Goal: Task Accomplishment & Management: Complete application form

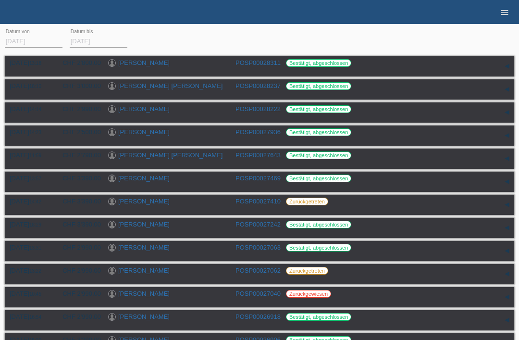
click at [501, 16] on icon "menu" at bounding box center [505, 13] width 10 height 10
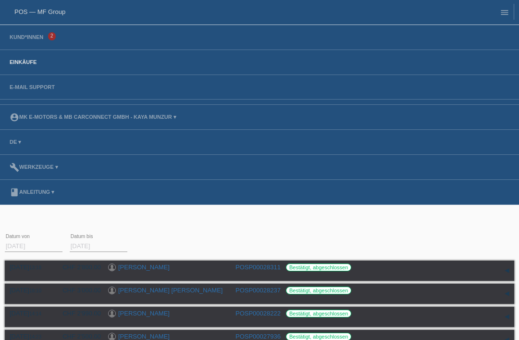
click at [44, 11] on link "POS — MF Group" at bounding box center [39, 11] width 51 height 7
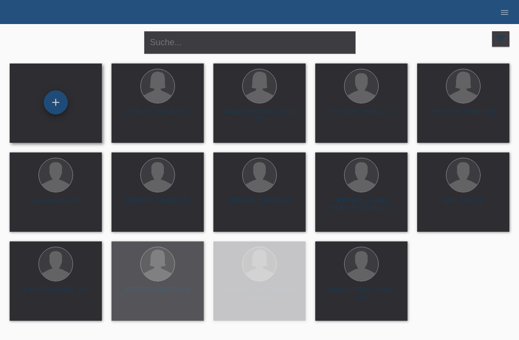
click at [59, 101] on div "+" at bounding box center [55, 102] width 23 height 16
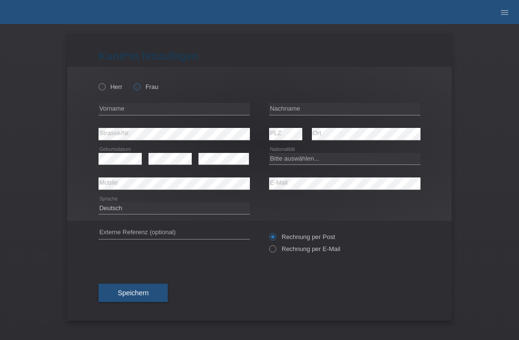
click at [145, 86] on label "Frau" at bounding box center [146, 86] width 25 height 7
click at [140, 86] on input "Frau" at bounding box center [137, 86] width 6 height 6
radio input "true"
click at [154, 114] on input "text" at bounding box center [174, 109] width 151 height 12
click at [161, 111] on input "text" at bounding box center [174, 109] width 151 height 12
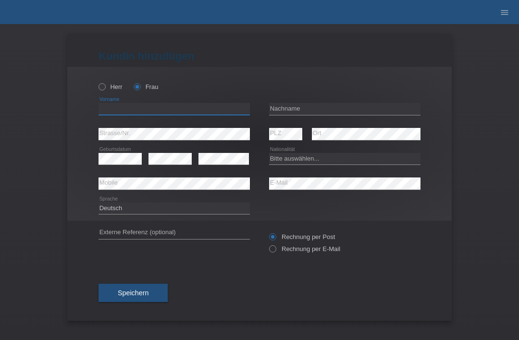
click at [228, 113] on input "text" at bounding box center [174, 109] width 151 height 12
type input "Senay"
click at [313, 113] on input "text" at bounding box center [344, 109] width 151 height 12
type input "Yildirim"
click at [209, 140] on icon at bounding box center [174, 140] width 151 height 0
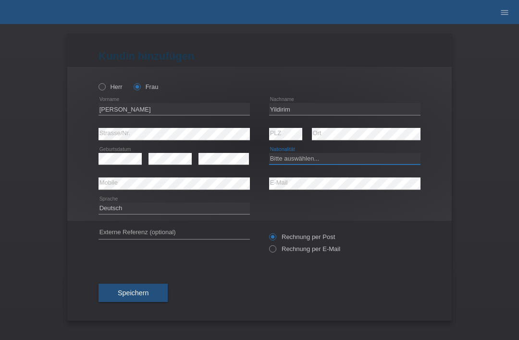
click at [297, 163] on select "Bitte auswählen... Schweiz Deutschland Liechtenstein Österreich ------------ Af…" at bounding box center [344, 159] width 151 height 12
select select "TR"
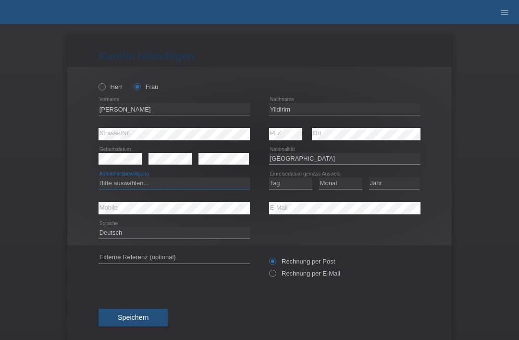
click at [204, 184] on select "Bitte auswählen... C B B - Flüchtlingsstatus Andere" at bounding box center [174, 183] width 151 height 12
select select "C"
click at [289, 187] on select "Tag 01 02 03 04 05 06 07 08 09 10 11" at bounding box center [290, 183] width 43 height 12
select select "23"
click at [337, 186] on select "Monat 01 02 03 04 05 06 07 08 09 10 11" at bounding box center [340, 183] width 43 height 12
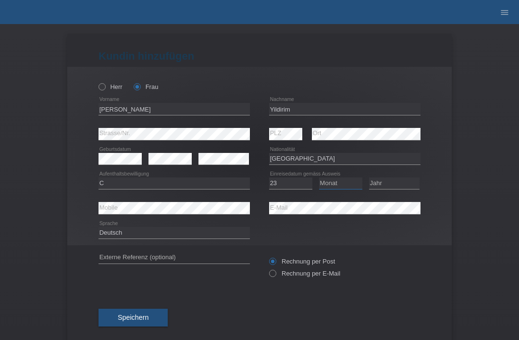
select select "10"
click at [408, 184] on select "Jahr 2025 2024 2023 2022 2021 2020 2019 2018 2017 2016 2015 2014 2013 2012 2011…" at bounding box center [394, 183] width 50 height 12
select select "2004"
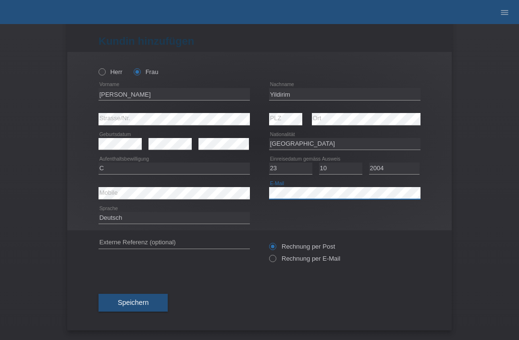
scroll to position [19, 0]
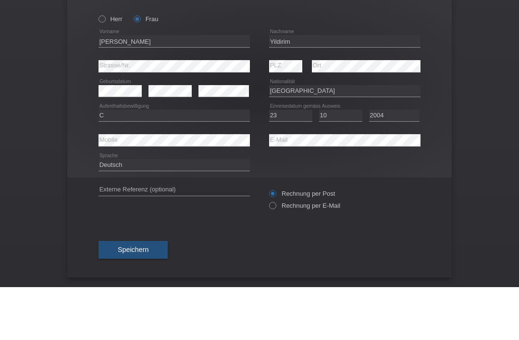
click at [484, 87] on div "Kund*in hinzufügen Kunde hinzufügen Kundin hinzufügen Herr Frau Senay error Vor…" at bounding box center [259, 182] width 519 height 316
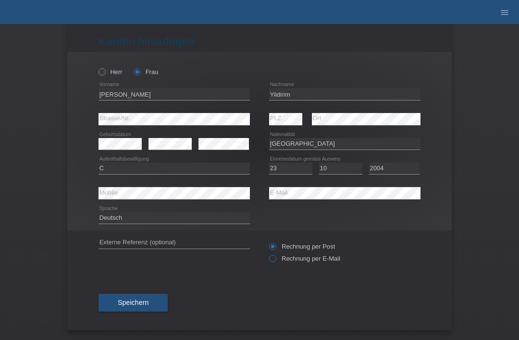
click at [274, 264] on input "Rechnung per E-Mail" at bounding box center [272, 261] width 6 height 12
radio input "true"
click at [149, 302] on span "Speichern" at bounding box center [133, 303] width 31 height 8
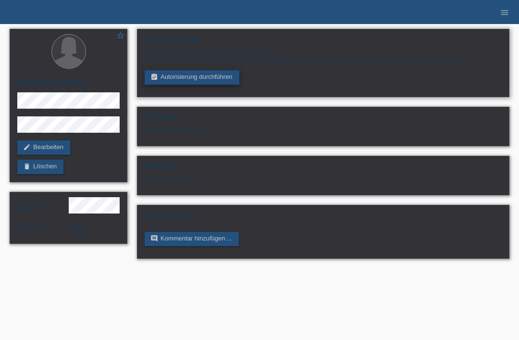
click at [228, 79] on link "assignment_turned_in Autorisierung durchführen" at bounding box center [192, 77] width 95 height 14
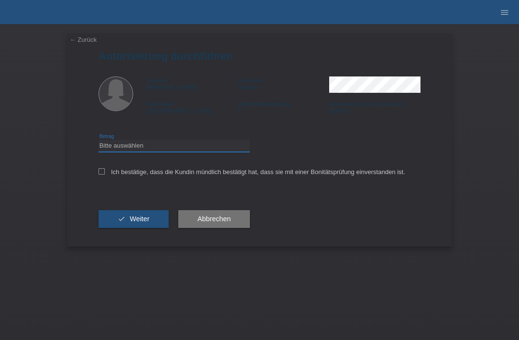
click at [217, 147] on select "Bitte auswählen CHF 1.00 - CHF 499.00 CHF 500.00 - CHF 1'999.00 CHF 2'000.00 - …" at bounding box center [174, 146] width 151 height 12
select select "3"
click at [108, 175] on label "Ich bestätige, dass die Kundin mündlich bestätigt hat, dass sie mit einer Bonit…" at bounding box center [252, 171] width 307 height 7
click at [105, 175] on input "Ich bestätige, dass die Kundin mündlich bestätigt hat, dass sie mit einer Bonit…" at bounding box center [102, 171] width 6 height 6
checkbox input "true"
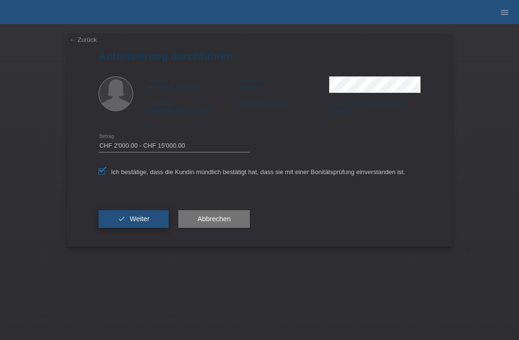
click at [161, 216] on button "check Weiter" at bounding box center [134, 219] width 70 height 18
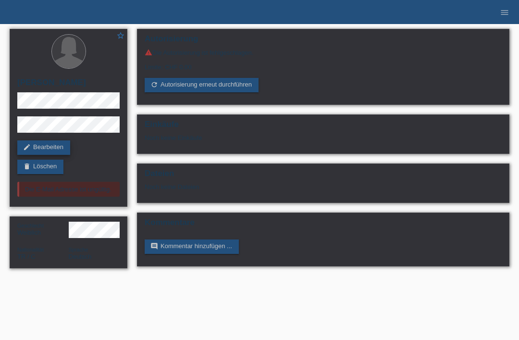
click at [45, 149] on link "edit Bearbeiten" at bounding box center [43, 147] width 53 height 14
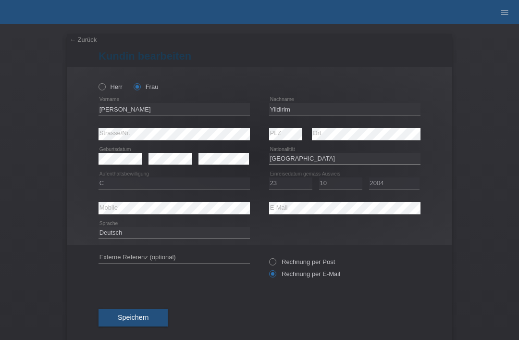
select select "TR"
select select "C"
select select "23"
select select "10"
select select "2004"
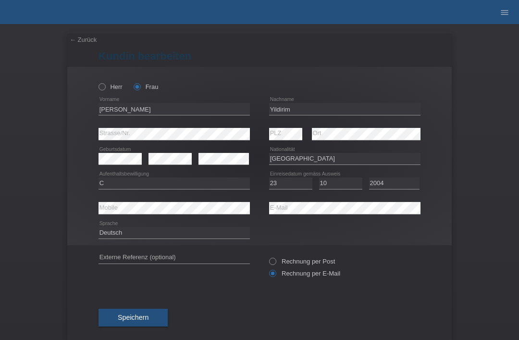
click at [312, 173] on div "[PERSON_NAME] Frau [PERSON_NAME] error Vorname" at bounding box center [259, 156] width 385 height 178
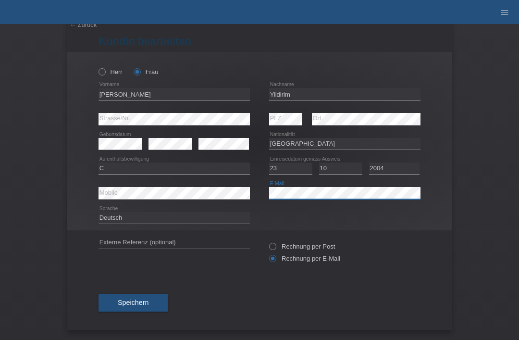
scroll to position [19, 0]
click at [149, 299] on span "Speichern" at bounding box center [133, 303] width 31 height 8
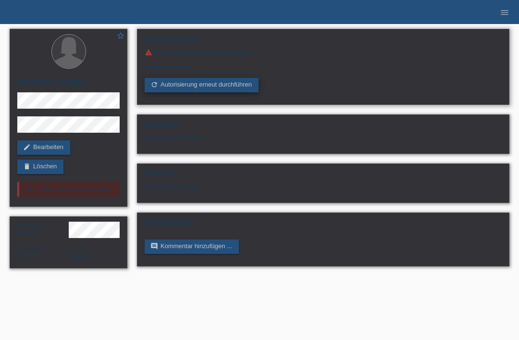
click at [236, 90] on link "refresh Autorisierung erneut durchführen" at bounding box center [202, 85] width 114 height 14
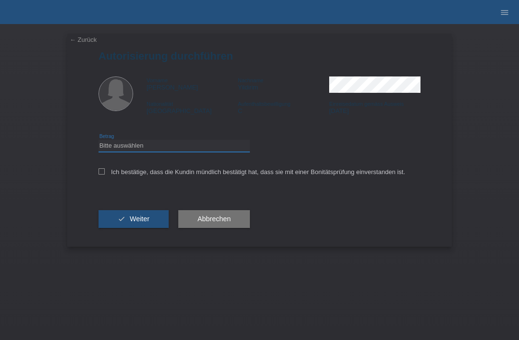
click at [212, 151] on select "Bitte auswählen CHF 1.00 - CHF 499.00 CHF 500.00 - CHF 1'999.00 CHF 2'000.00 - …" at bounding box center [174, 146] width 151 height 12
select select "3"
click at [106, 172] on label "Ich bestätige, dass die Kundin mündlich bestätigt hat, dass sie mit einer Bonit…" at bounding box center [252, 171] width 307 height 7
click at [105, 172] on input "Ich bestätige, dass die Kundin mündlich bestätigt hat, dass sie mit einer Bonit…" at bounding box center [102, 171] width 6 height 6
checkbox input "true"
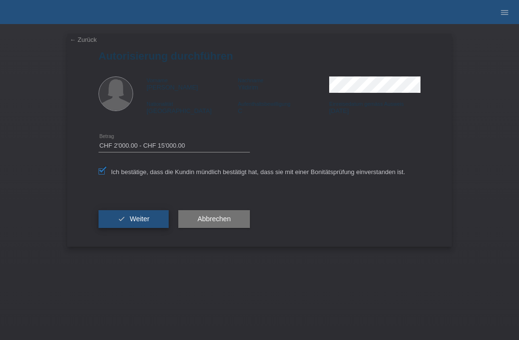
click at [143, 223] on span "Weiter" at bounding box center [140, 219] width 20 height 8
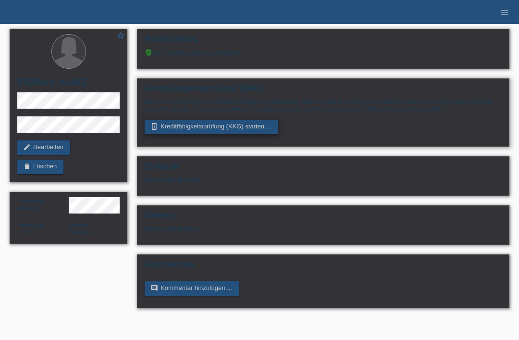
click at [262, 124] on link "perm_device_information Kreditfähigkeitsprüfung (KKG) starten ..." at bounding box center [212, 127] width 134 height 14
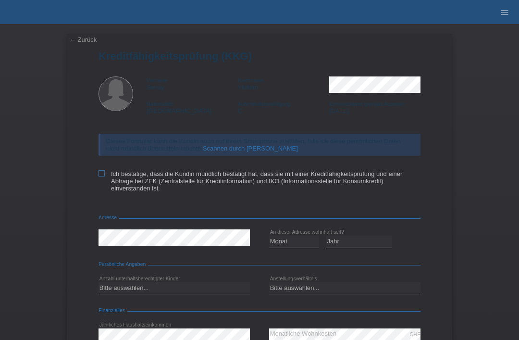
click at [107, 177] on label "Ich bestätige, dass die Kundin mündlich bestätigt hat, dass sie mit einer Kredi…" at bounding box center [260, 181] width 322 height 22
click at [105, 176] on input "Ich bestätige, dass die Kundin mündlich bestätigt hat, dass sie mit einer Kredi…" at bounding box center [102, 173] width 6 height 6
checkbox input "true"
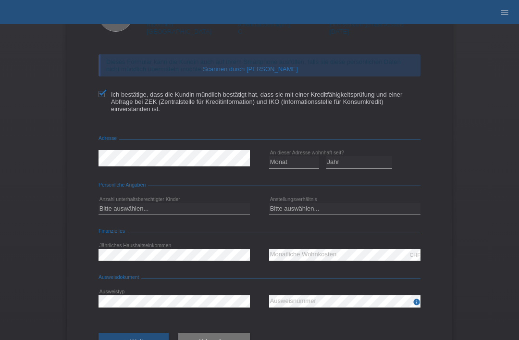
scroll to position [84, 0]
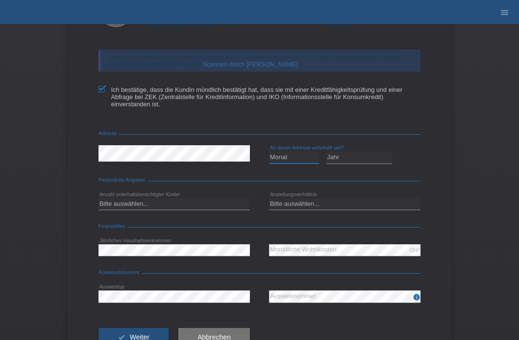
click at [300, 163] on select "Monat 01 02 03 04 05 06 07 08 09 10" at bounding box center [294, 157] width 50 height 12
select select "05"
click at [352, 180] on form "Kreditfähigkeitsprüfung (KKG) Vorname Senay Nachname Yildirim Nationalität Türk…" at bounding box center [260, 165] width 322 height 399
click at [359, 163] on select "Jahr 2025 2024 2023 2022 2021 2020 2019 2018 2017 2016 2015 2014 2013 2012 2011…" at bounding box center [359, 157] width 66 height 12
select select "2013"
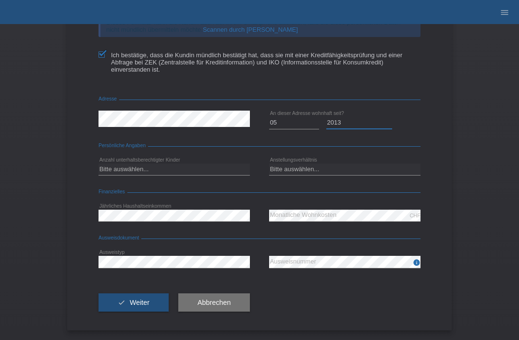
scroll to position [127, 0]
click at [203, 171] on select "Bitte auswählen... 0 1 2 3 4 5 6 7 8 9" at bounding box center [174, 169] width 151 height 12
select select "1"
click at [323, 171] on select "Bitte auswählen... Unbefristet Befristet Lehrling/Student Pensioniert Nicht arb…" at bounding box center [344, 169] width 151 height 12
select select "UNLIMITED"
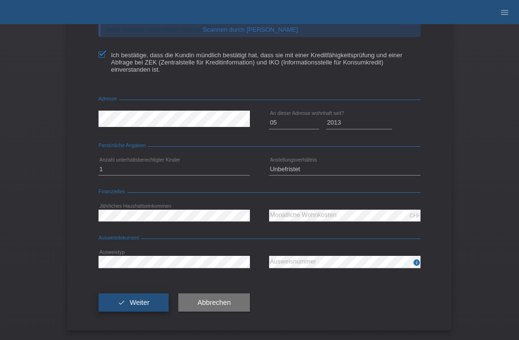
click at [150, 296] on button "check Weiter" at bounding box center [134, 302] width 70 height 18
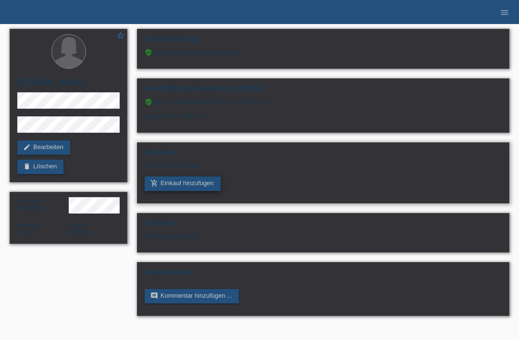
click at [202, 190] on link "add_shopping_cart Einkauf hinzufügen" at bounding box center [183, 183] width 76 height 14
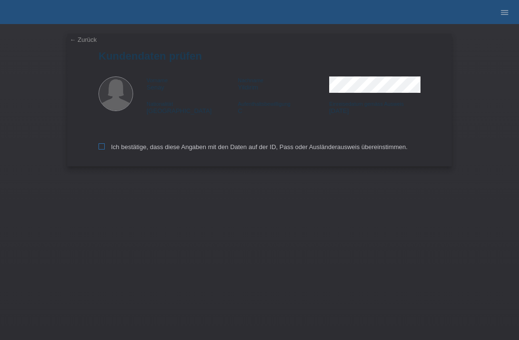
click at [105, 147] on label "Ich bestätige, dass diese Angaben mit den Daten auf der ID, Pass oder Ausländer…" at bounding box center [253, 146] width 309 height 7
click at [105, 147] on input "Ich bestätige, dass diese Angaben mit den Daten auf der ID, Pass oder Ausländer…" at bounding box center [102, 146] width 6 height 6
checkbox input "true"
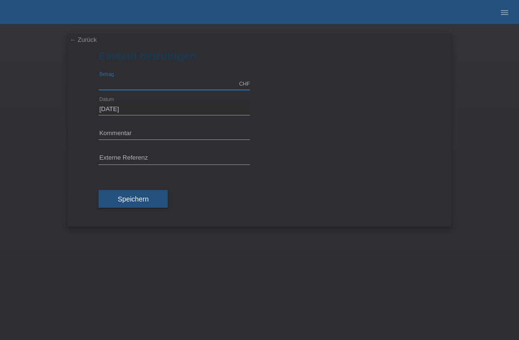
click at [183, 86] on input "text" at bounding box center [174, 84] width 151 height 12
click at [200, 132] on input "text" at bounding box center [174, 134] width 151 height 12
click at [202, 147] on div "error Externe Referenz" at bounding box center [174, 158] width 151 height 25
click at [200, 157] on input "text" at bounding box center [174, 158] width 151 height 12
click at [202, 83] on input "1990.00" at bounding box center [174, 84] width 151 height 12
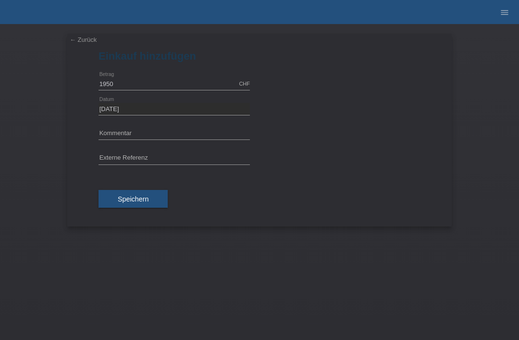
click at [380, 226] on div "Speichern" at bounding box center [260, 199] width 322 height 56
type input "1950.00"
click at [128, 200] on span "Speichern" at bounding box center [133, 199] width 31 height 8
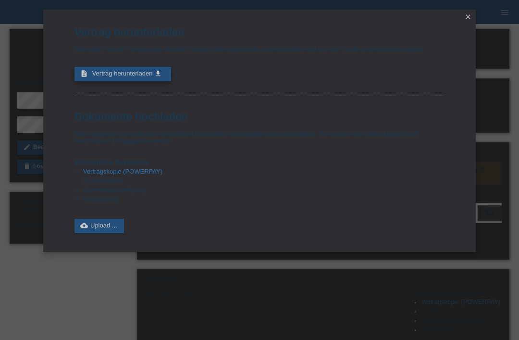
click at [93, 81] on link "description Vertrag herunterladen get_app" at bounding box center [123, 74] width 97 height 14
click at [113, 233] on link "cloud_upload Upload ..." at bounding box center [100, 226] width 50 height 14
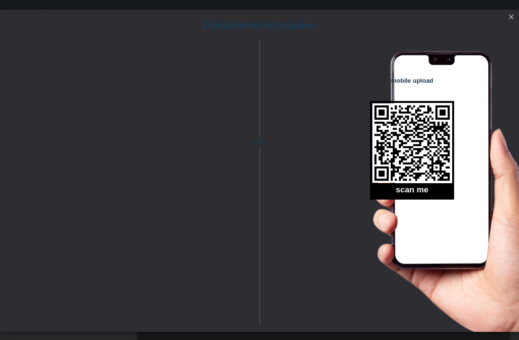
click at [511, 21] on link "close" at bounding box center [511, 17] width 13 height 11
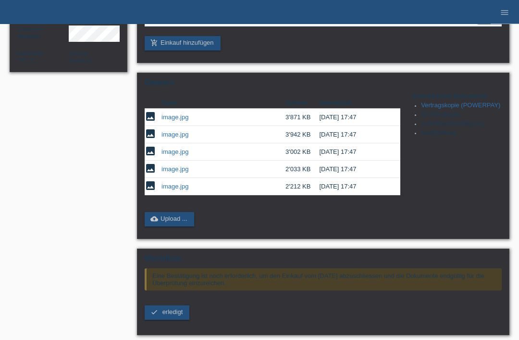
scroll to position [176, 0]
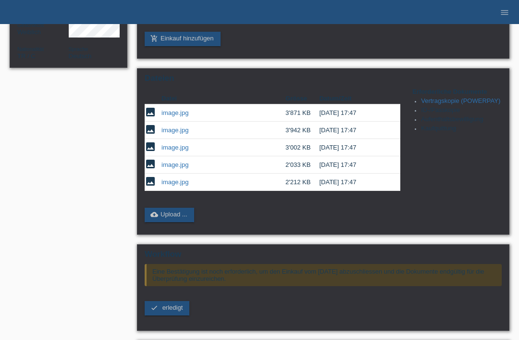
click at [179, 311] on span "erledigt" at bounding box center [173, 307] width 21 height 7
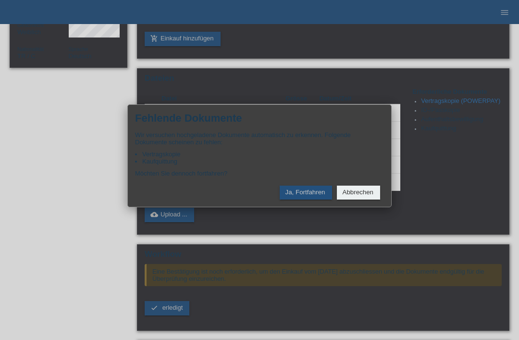
click at [314, 200] on button "Ja, Fortfahren" at bounding box center [306, 193] width 52 height 14
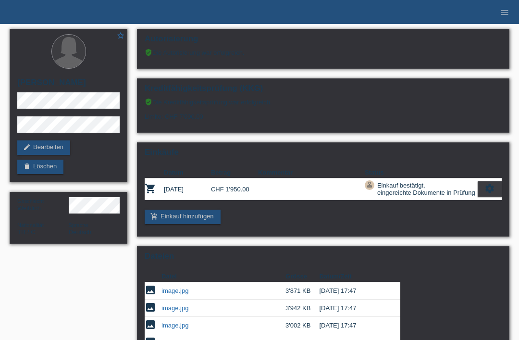
scroll to position [169, 0]
